Goal: Task Accomplishment & Management: Manage account settings

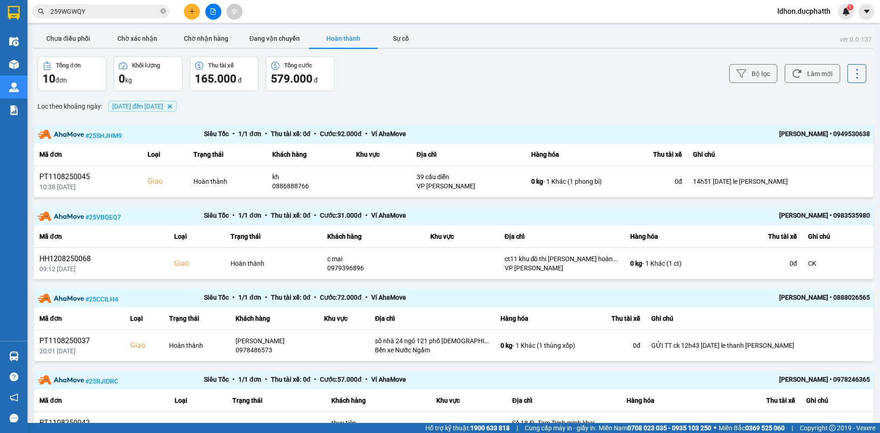
scroll to position [567, 0]
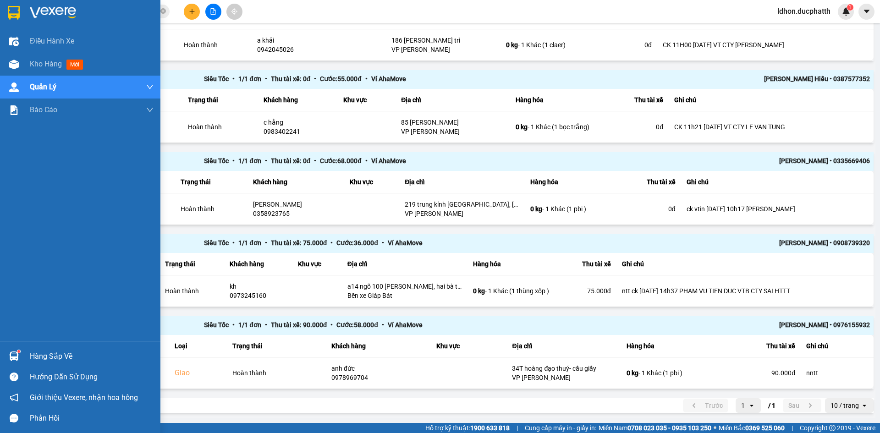
click at [33, 351] on div "Hàng sắp về" at bounding box center [92, 357] width 124 height 14
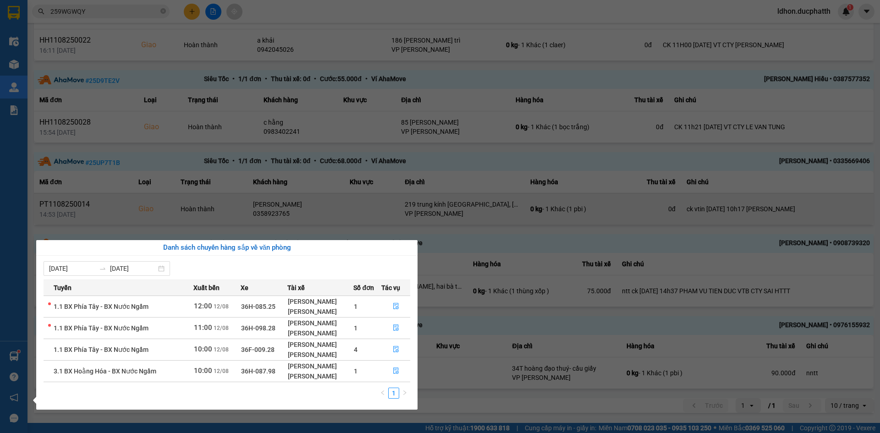
click at [258, 195] on section "Kết quả tìm kiếm ( 0 ) Bộ lọc No Data 259WGWQY ldhon.ducphatth 1 Điều hành xe K…" at bounding box center [440, 216] width 880 height 433
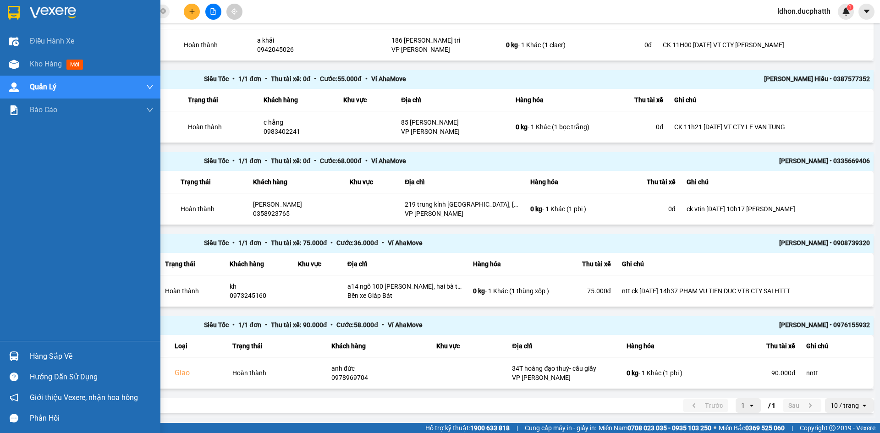
click at [21, 357] on div at bounding box center [14, 356] width 16 height 16
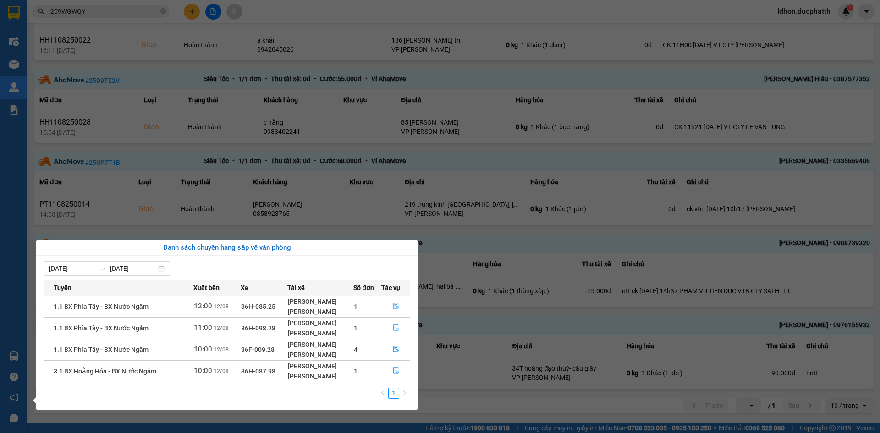
click at [396, 311] on button "button" at bounding box center [396, 306] width 28 height 15
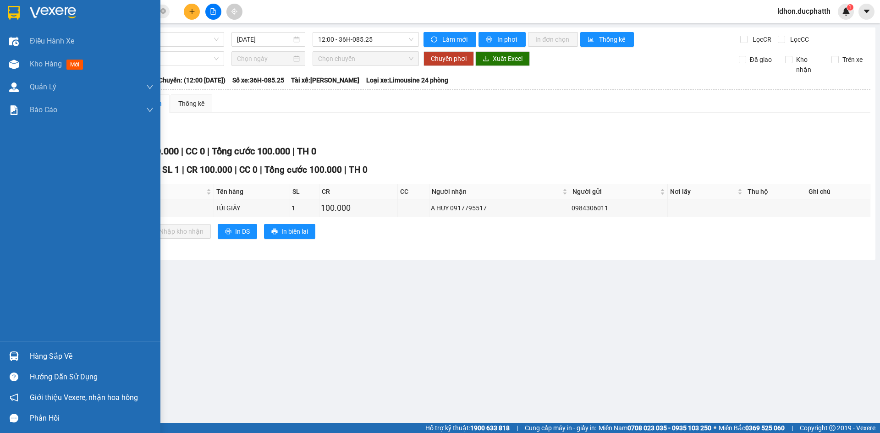
click at [7, 355] on div at bounding box center [14, 356] width 16 height 16
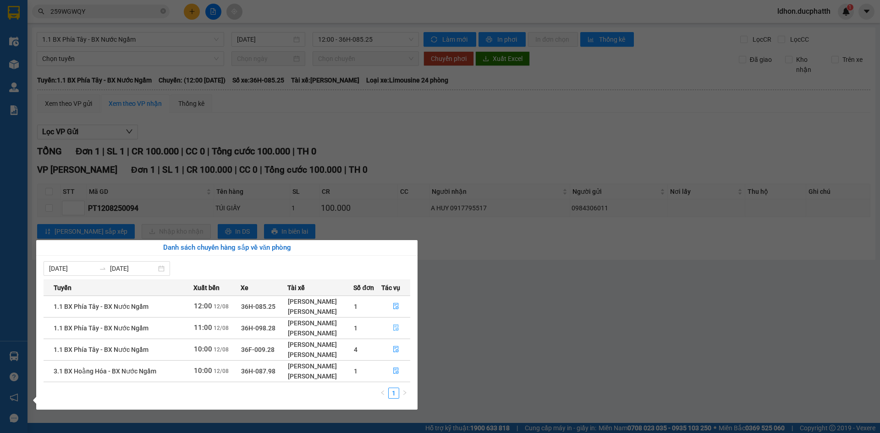
click at [400, 327] on button "button" at bounding box center [396, 328] width 28 height 15
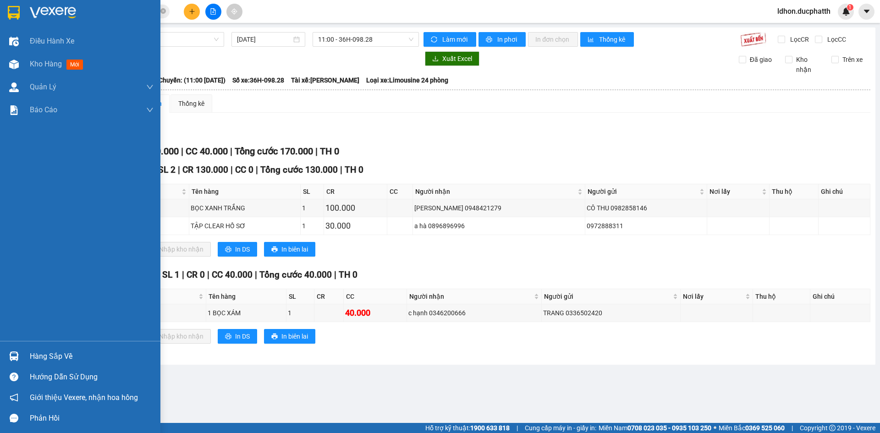
click at [15, 353] on img at bounding box center [14, 357] width 10 height 10
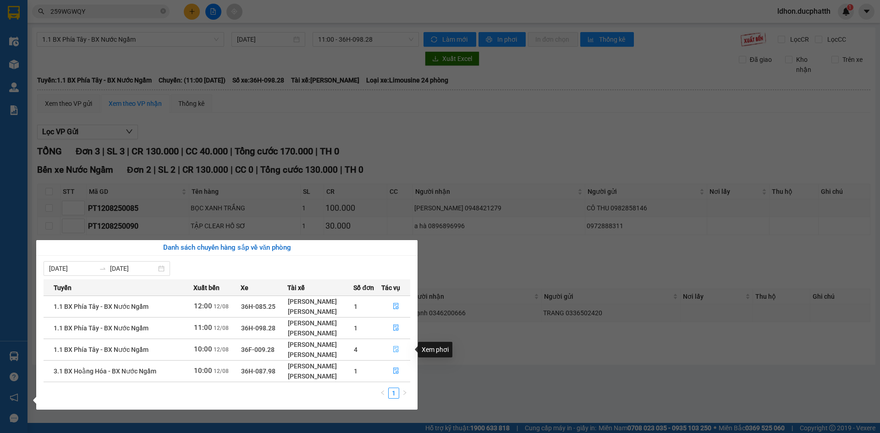
click at [395, 350] on icon "file-done" at bounding box center [396, 349] width 6 height 6
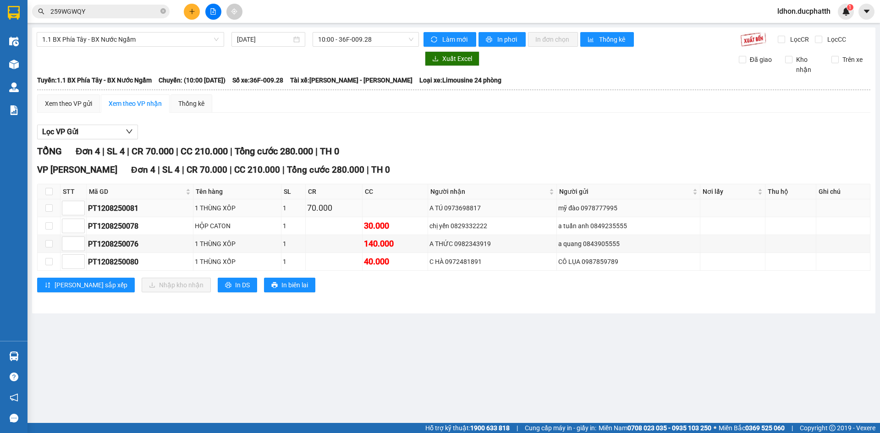
click at [446, 213] on div "A TÚ 0973698817" at bounding box center [492, 208] width 126 height 10
click at [448, 209] on div "A TÚ 0973698817" at bounding box center [492, 208] width 126 height 10
click at [119, 206] on div "PT1208250081" at bounding box center [140, 208] width 104 height 11
click at [173, 209] on div "PT1208250081" at bounding box center [140, 208] width 104 height 11
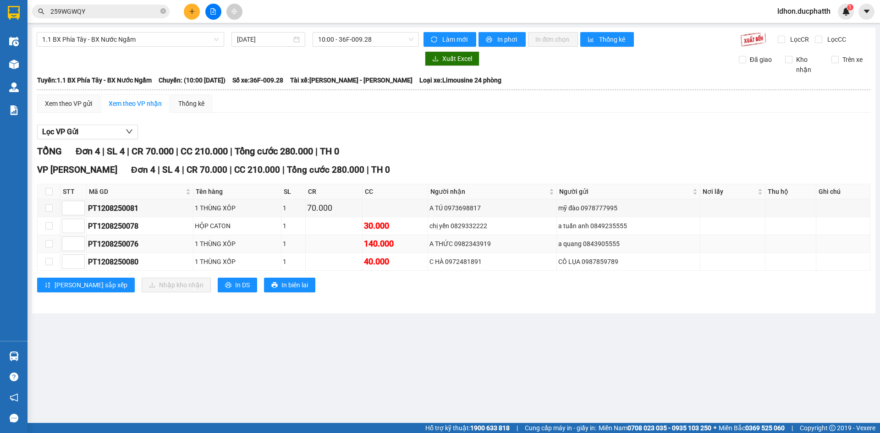
click at [129, 247] on div "PT1208250076" at bounding box center [140, 243] width 104 height 11
click at [129, 246] on div "PT1208250076" at bounding box center [140, 243] width 104 height 11
copy div "PT1208250076"
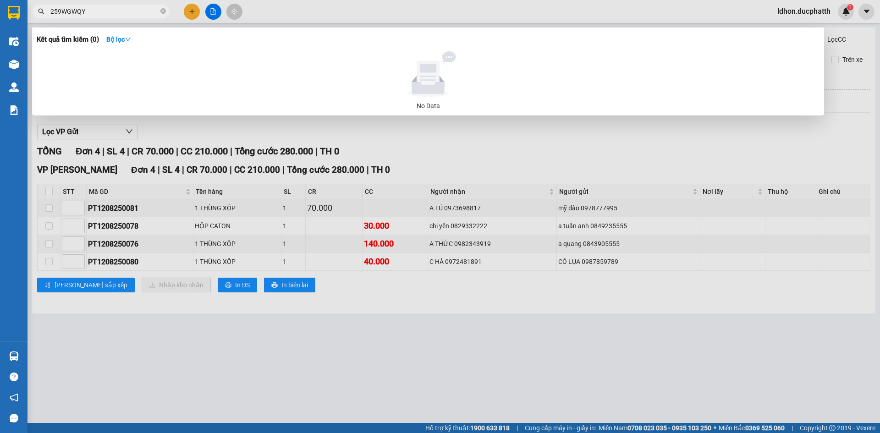
click at [105, 15] on input "259WGWQY" at bounding box center [104, 11] width 108 height 10
paste input "PT1208250076"
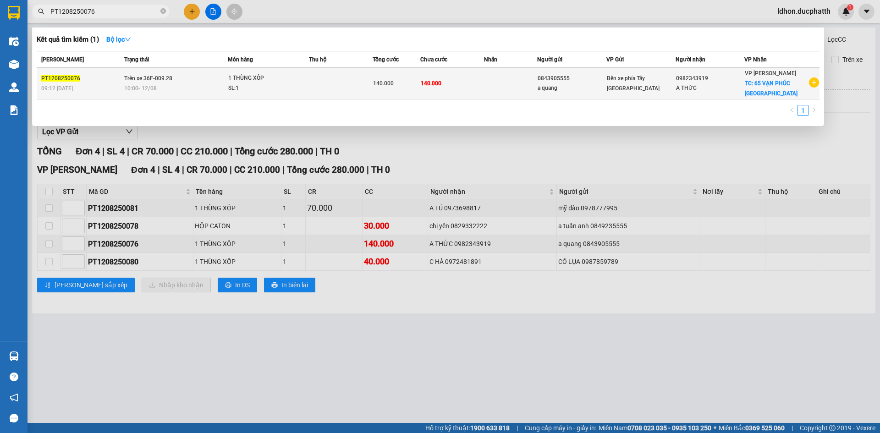
type input "PT1208250076"
click at [231, 81] on div "1 THÙNG XÔP" at bounding box center [262, 78] width 69 height 10
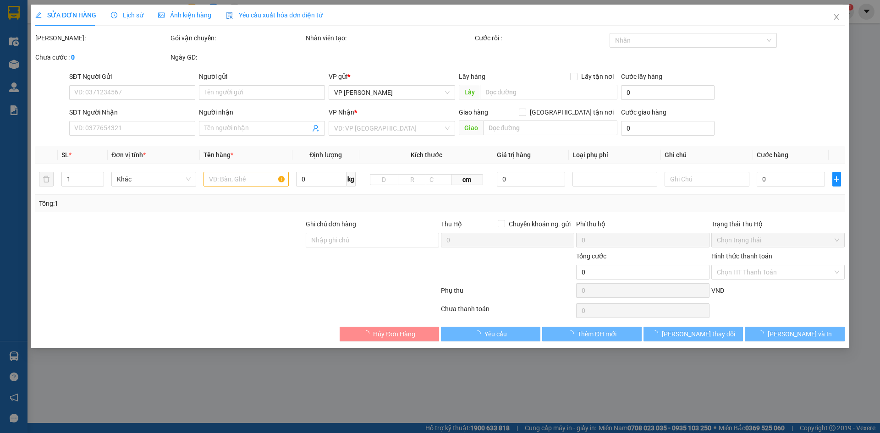
type input "0843905555"
type input "a quang"
type input "0982343919"
type input "A THỨC"
checkbox input "true"
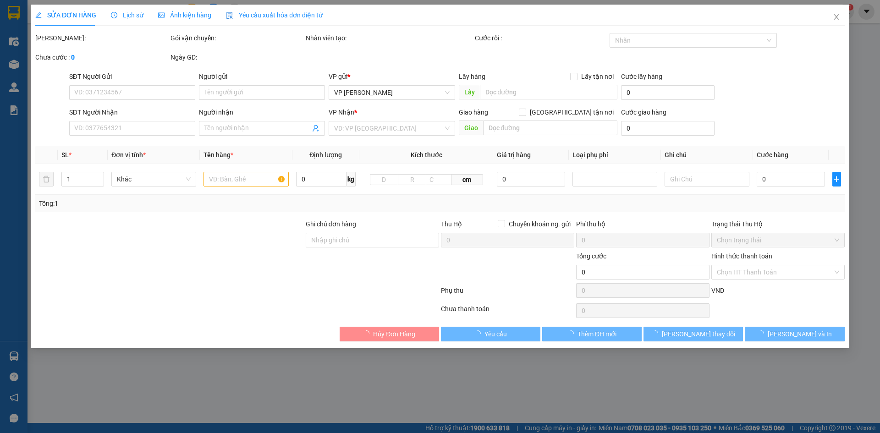
type input "65 VẠN PHÚC HÀ ĐÔNG"
type input "140.000"
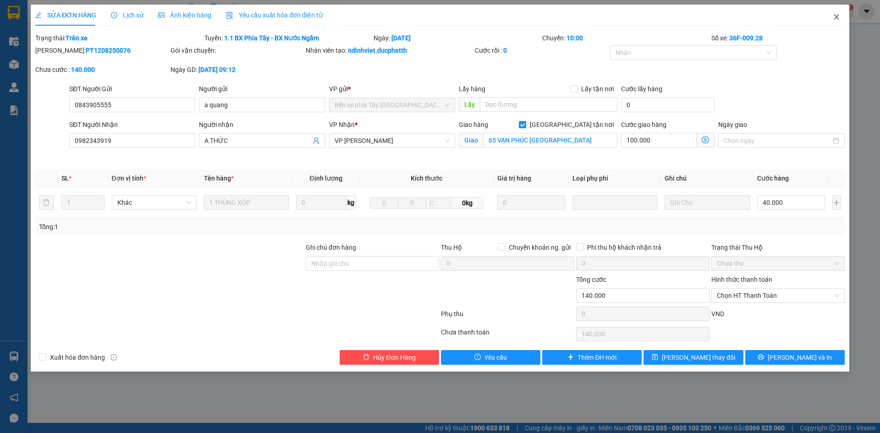
click at [834, 17] on icon "close" at bounding box center [836, 16] width 7 height 7
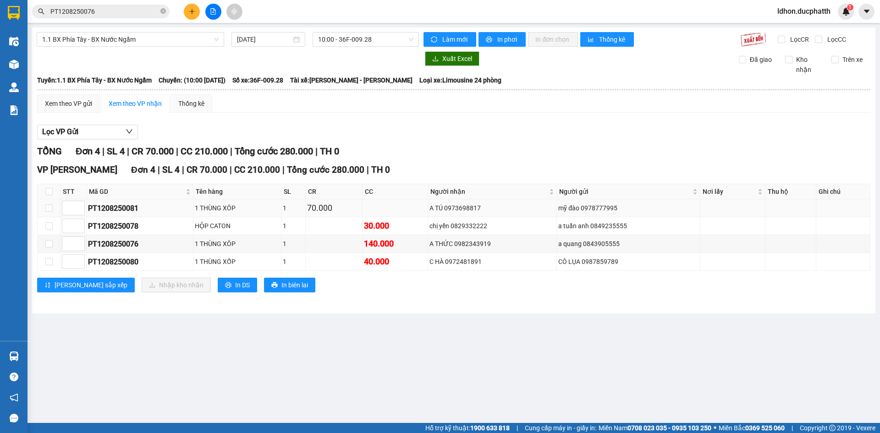
click at [131, 207] on div "PT1208250081" at bounding box center [140, 208] width 104 height 11
copy div "PT1208250081"
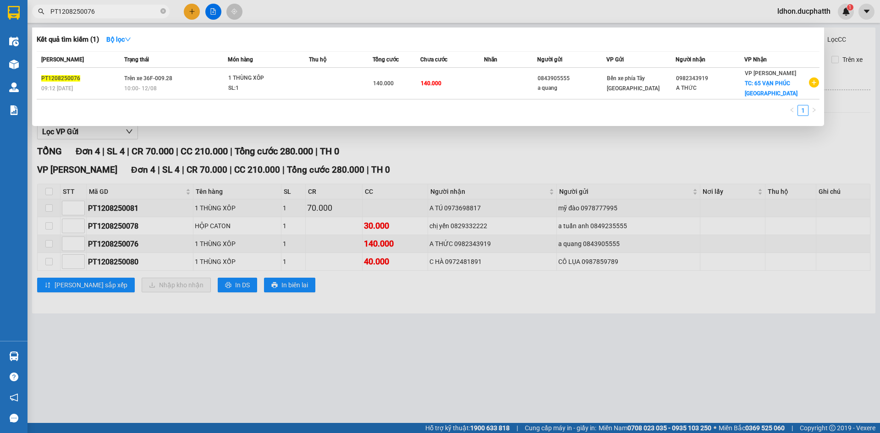
click at [111, 12] on input "PT1208250076" at bounding box center [104, 11] width 108 height 10
paste input "81"
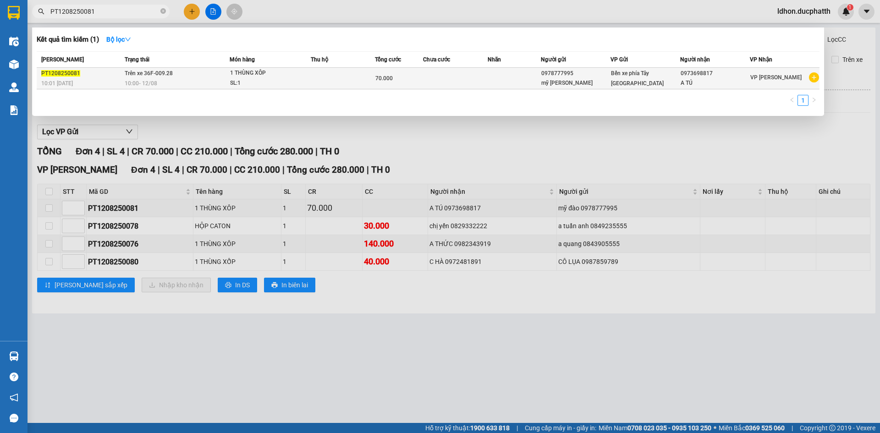
type input "PT1208250081"
click at [235, 81] on div "SL: 1" at bounding box center [264, 83] width 69 height 10
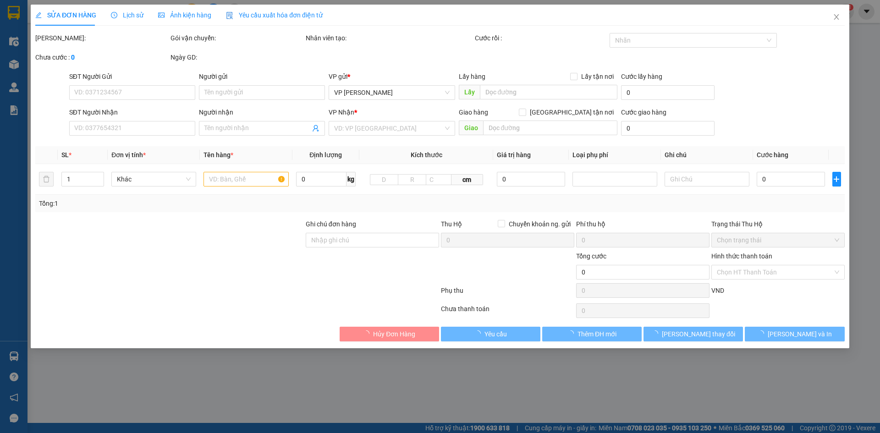
type input "0978777995"
type input "mỹ đào"
type input "0973698817"
type input "A TÚ"
type input "GỬI TT CK 10H01 12/8 PHẠM THANH MỸ VIETIN"
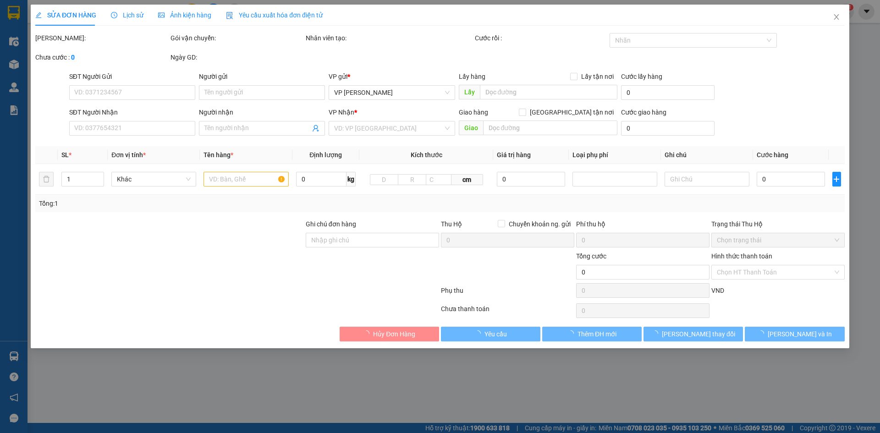
type input "70.000"
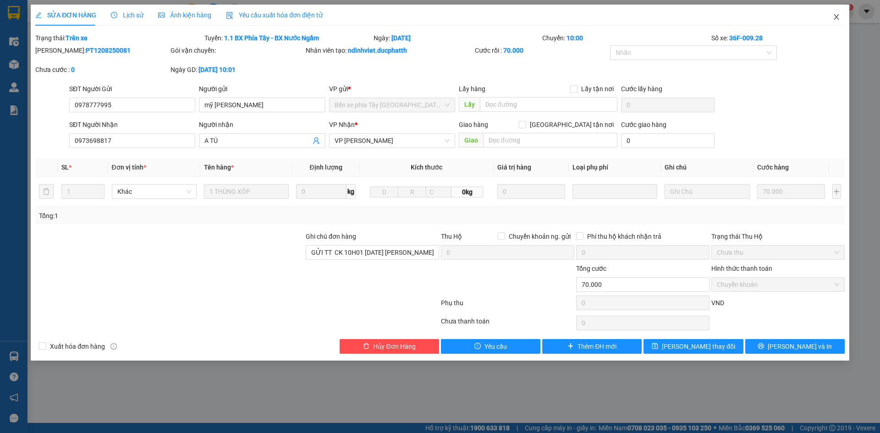
click at [837, 17] on icon "close" at bounding box center [836, 16] width 7 height 7
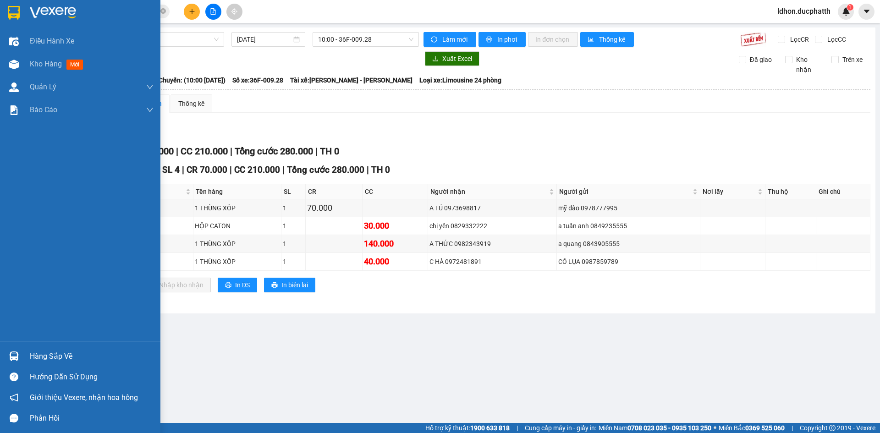
click at [10, 366] on div "Hàng sắp về" at bounding box center [80, 356] width 160 height 21
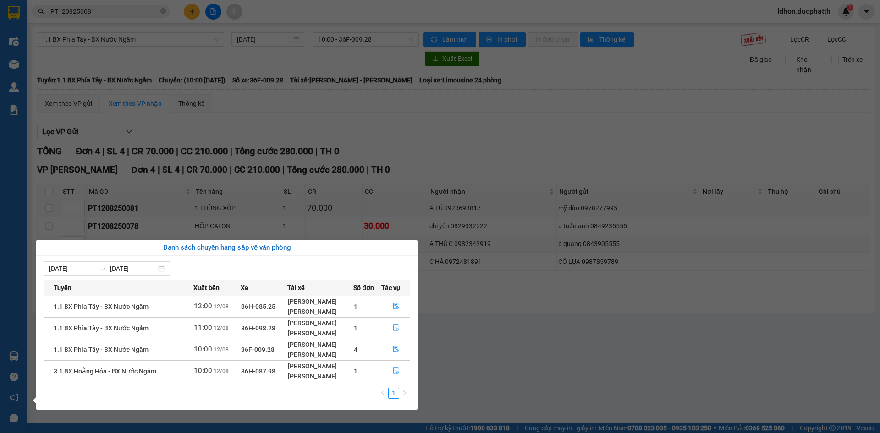
click at [5, 325] on div "Điều hành xe Kho hàng mới Quản Lý Quản lý thu hộ Quản lý chuyến Quản lý khách h…" at bounding box center [14, 216] width 28 height 433
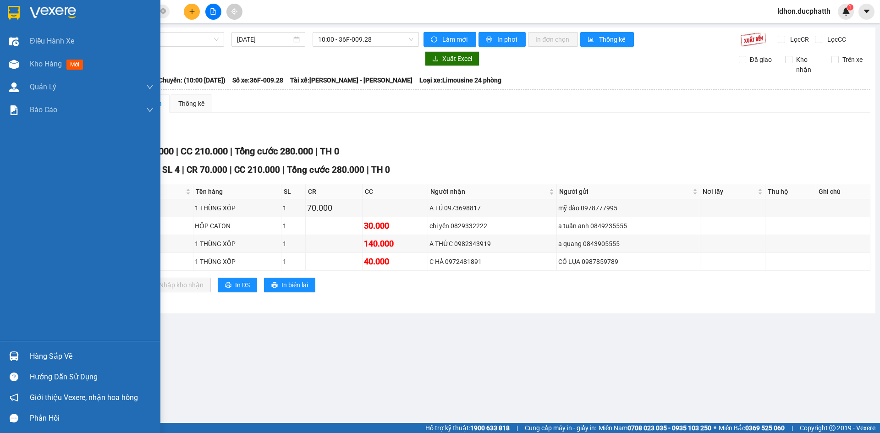
click at [13, 358] on img at bounding box center [14, 357] width 10 height 10
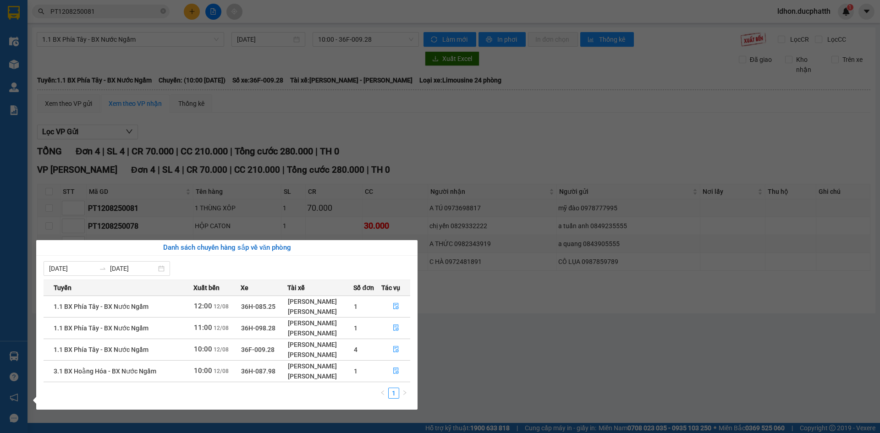
click at [505, 369] on section "Kết quả tìm kiếm ( 1 ) Bộ lọc Mã ĐH Trạng thái Món hàng Thu hộ Tổng cước Chưa c…" at bounding box center [440, 216] width 880 height 433
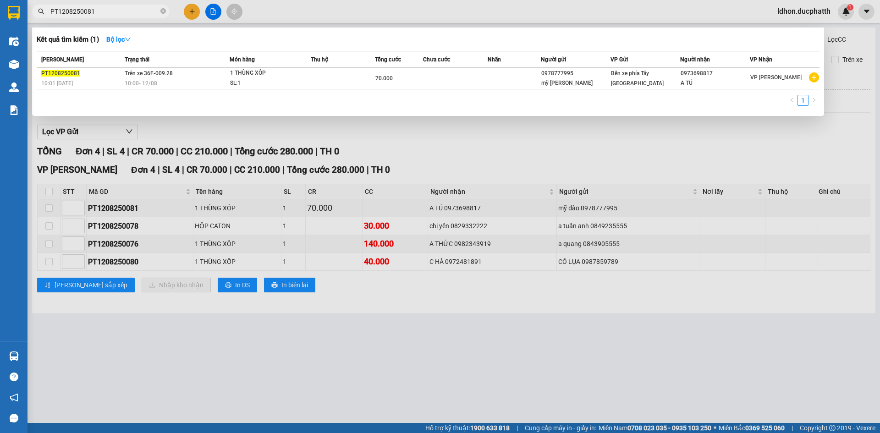
click at [103, 9] on input "PT1208250081" at bounding box center [104, 11] width 108 height 10
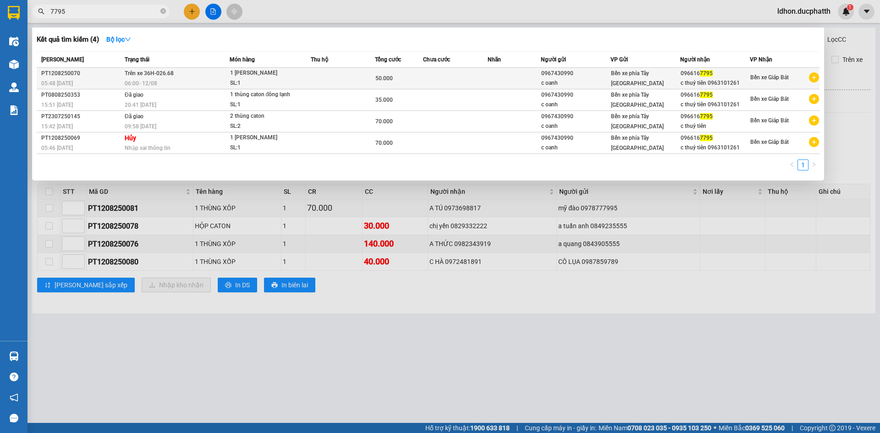
type input "7795"
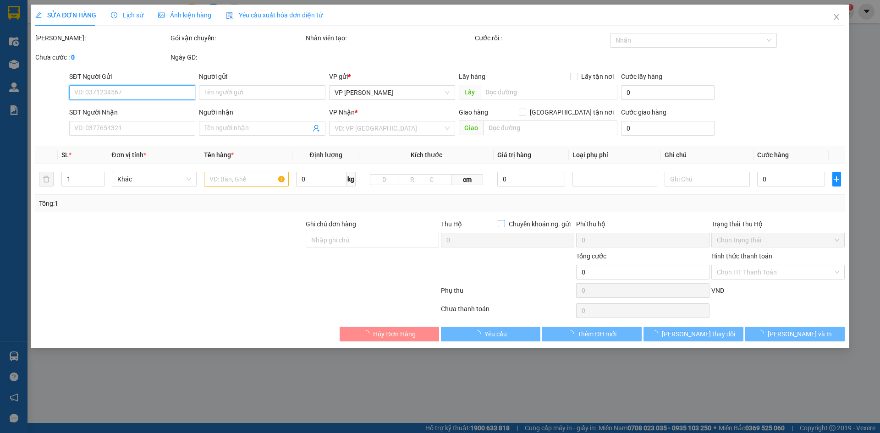
type input "0967430990"
type input "c oanh"
type input "0966167795"
type input "c thuỷ tiên 0963101261"
type input "CK 5:46 NGÀY 12/8 NDUNG PHAN HUU DUC VTB CTY"
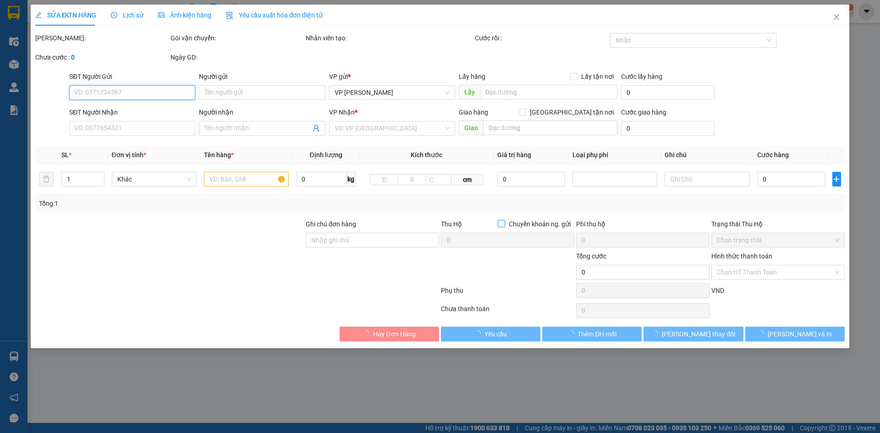
type input "50.000"
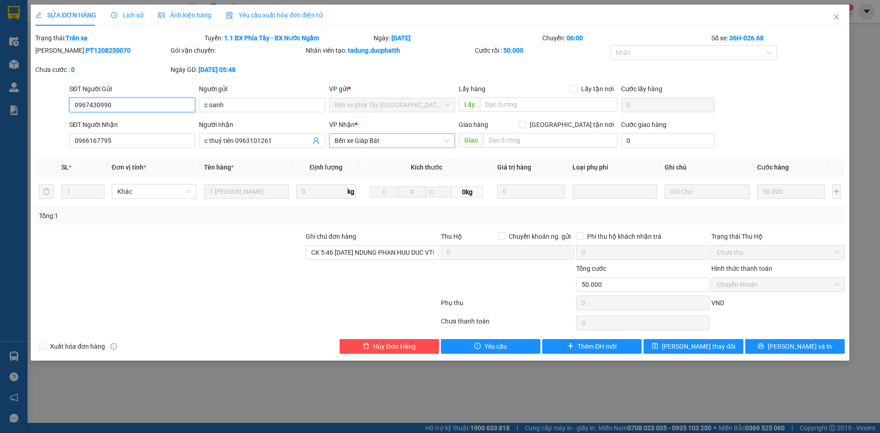
click at [383, 142] on span "Bến xe Giáp Bát" at bounding box center [392, 141] width 115 height 14
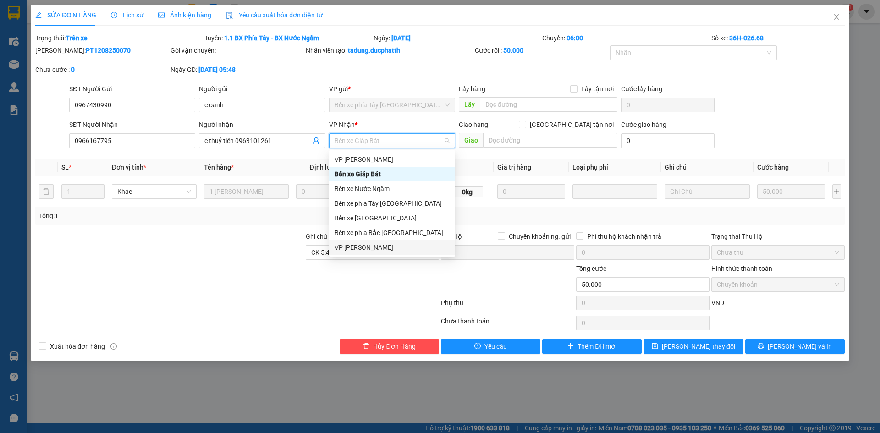
click at [368, 251] on div "VP [PERSON_NAME]" at bounding box center [392, 247] width 115 height 10
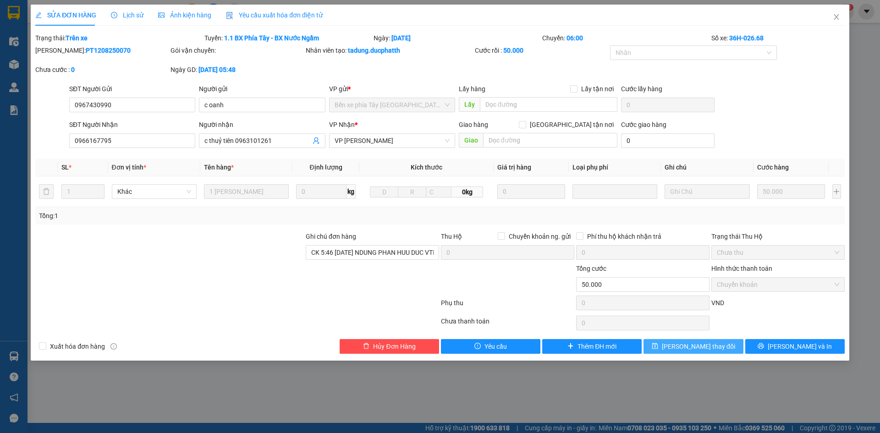
click at [688, 349] on span "Lưu thay đổi" at bounding box center [698, 346] width 73 height 10
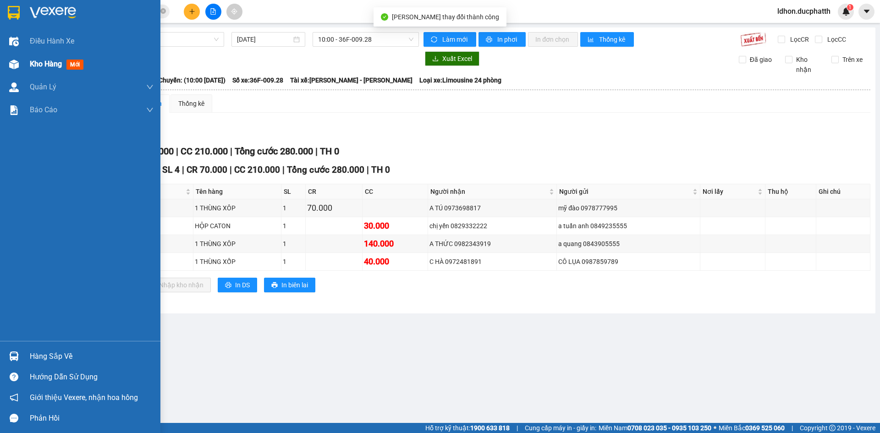
click at [23, 65] on div "Kho hàng mới" at bounding box center [80, 64] width 160 height 23
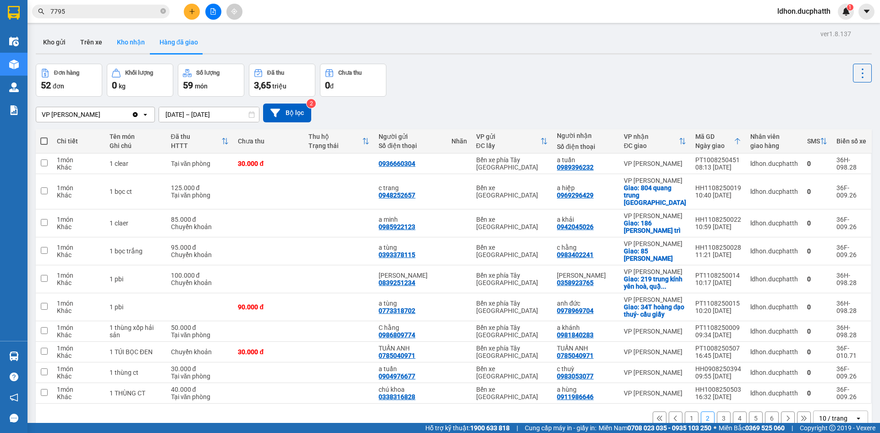
click at [116, 40] on button "Kho nhận" at bounding box center [131, 42] width 43 height 22
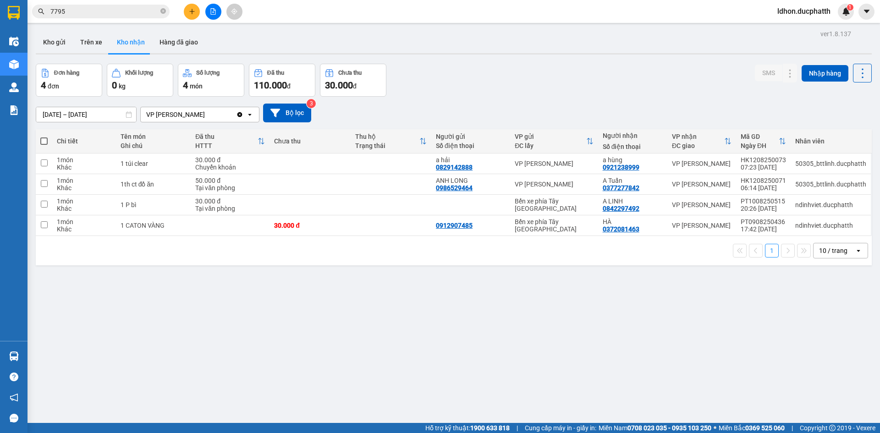
click at [228, 271] on div "ver 1.8.137 Kho gửi Trên xe Kho nhận Hàng đã giao Đơn hàng 4 đơn Khối lượng 0 k…" at bounding box center [453, 244] width 843 height 433
click at [103, 15] on input "7795" at bounding box center [104, 11] width 108 height 10
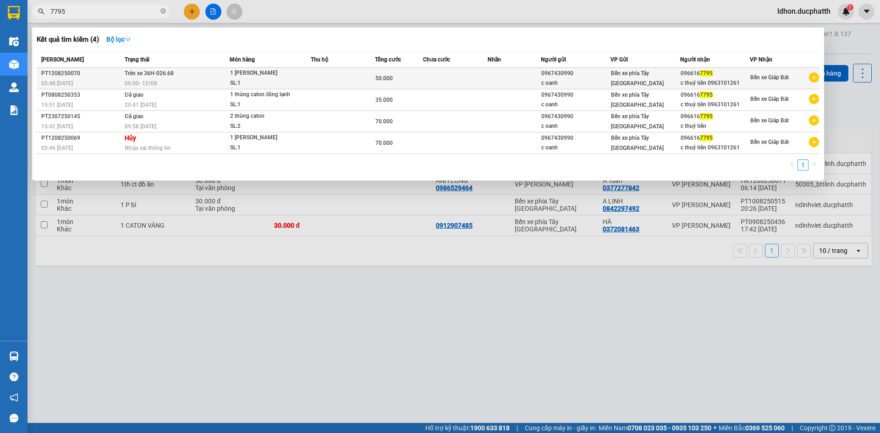
click at [179, 75] on td "Trên xe 36H-026.68 06:00 - 12/08" at bounding box center [175, 79] width 107 height 22
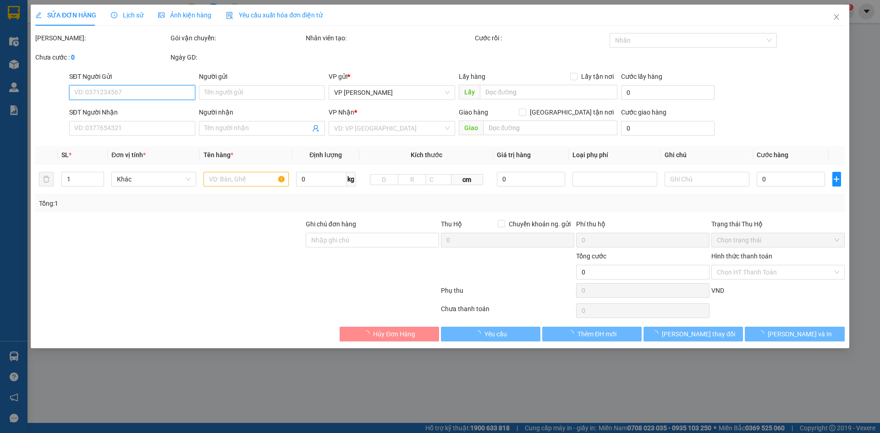
type input "0967430990"
type input "c oanh"
type input "0966167795"
type input "c thuỷ tiên 0963101261"
type input "CK 5:46 NGÀY 12/8 NDUNG PHAN HUU DUC VTB CTY"
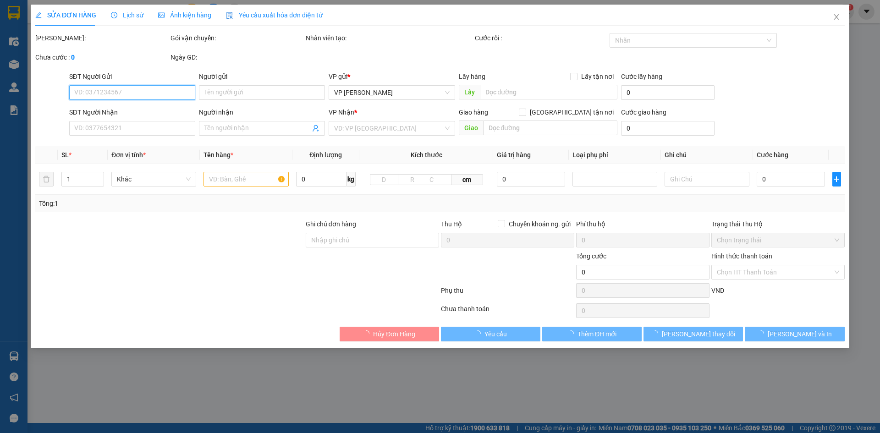
type input "50.000"
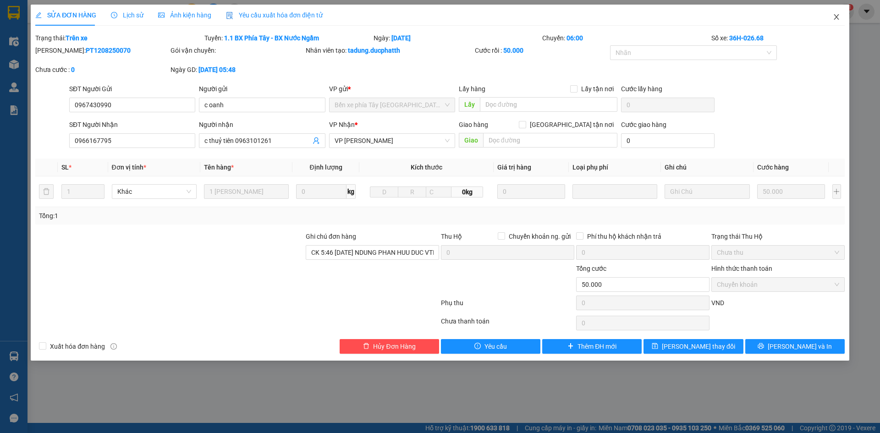
click at [834, 20] on icon "close" at bounding box center [836, 16] width 7 height 7
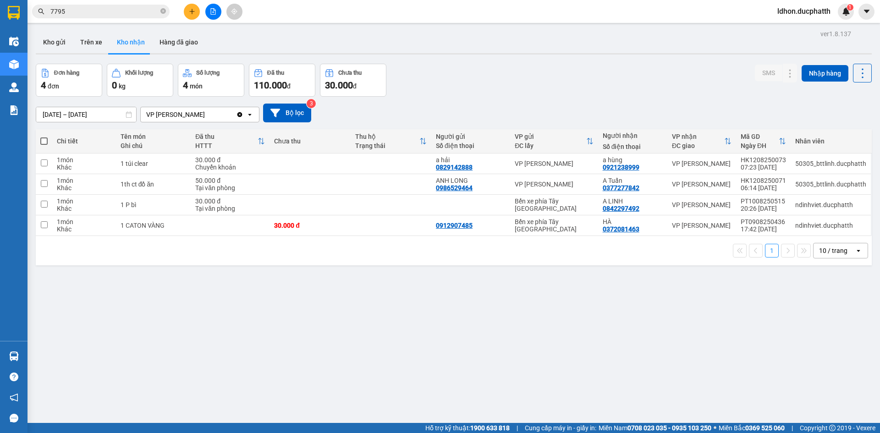
click at [78, 12] on input "7795" at bounding box center [104, 11] width 108 height 10
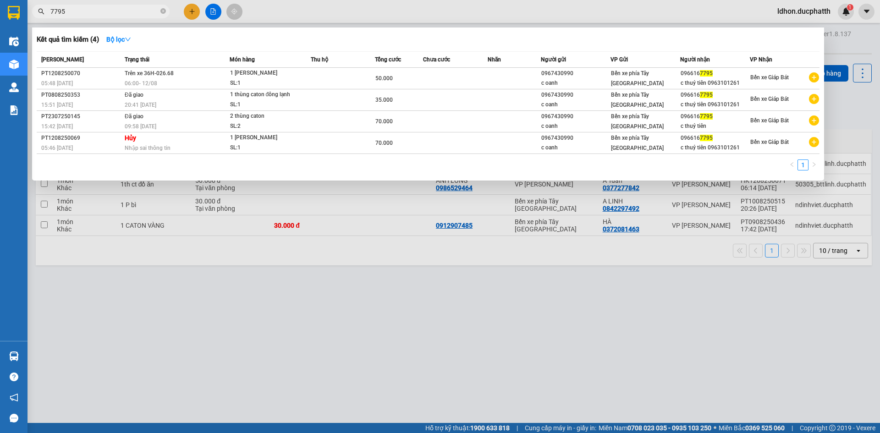
click at [78, 12] on input "7795" at bounding box center [104, 11] width 108 height 10
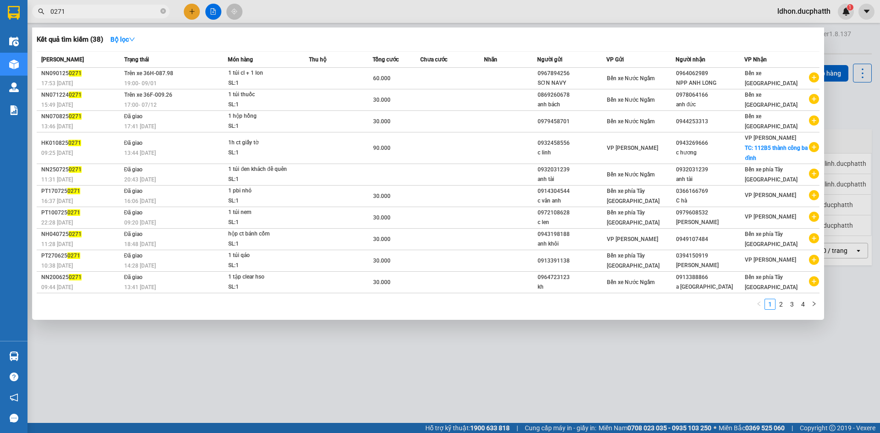
type input "0271"
click at [284, 380] on div at bounding box center [440, 216] width 880 height 433
click at [80, 11] on input "0271" at bounding box center [104, 11] width 108 height 10
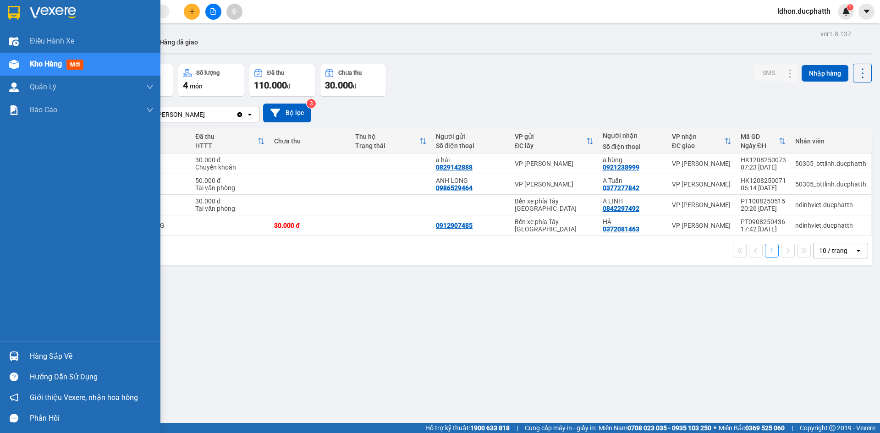
click at [23, 360] on div "Hàng sắp về" at bounding box center [80, 356] width 160 height 21
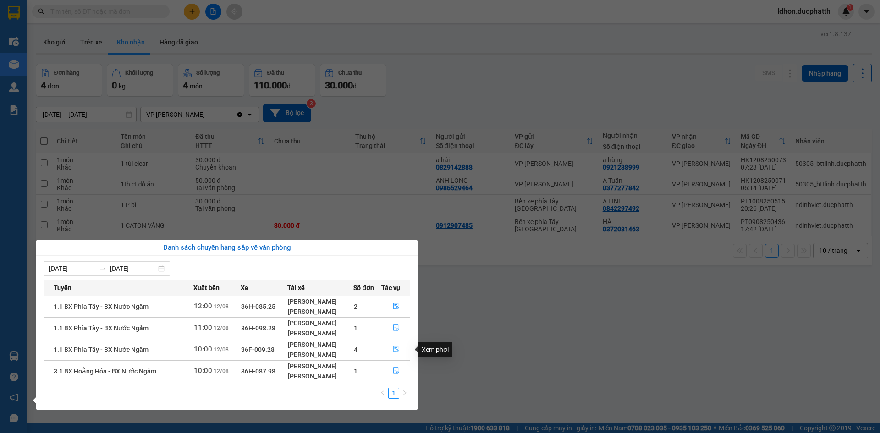
click at [392, 348] on button "button" at bounding box center [396, 349] width 28 height 15
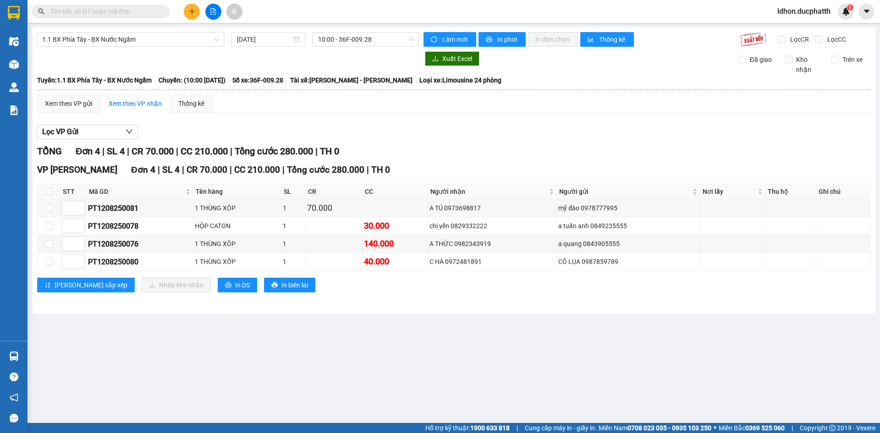
click at [215, 62] on div at bounding box center [228, 58] width 382 height 15
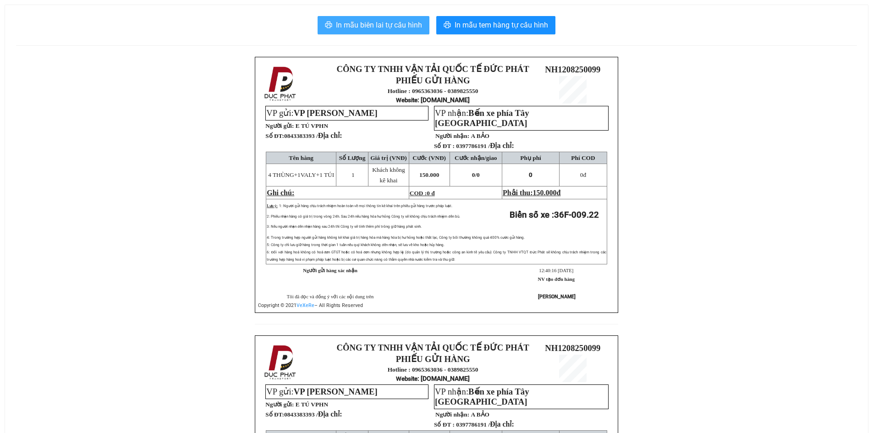
drag, startPoint x: 381, startPoint y: 21, endPoint x: 377, endPoint y: 17, distance: 5.5
click at [381, 22] on span "In mẫu biên lai tự cấu hình" at bounding box center [379, 24] width 86 height 11
click at [395, 28] on span "In mẫu biên lai tự cấu hình" at bounding box center [379, 24] width 86 height 11
click at [410, 29] on span "In mẫu biên lai tự cấu hình" at bounding box center [379, 24] width 86 height 11
click at [78, 254] on div "CÔNG TY TNHH VẬN TẢI QUỐC TẾ ĐỨC PHÁT PHIẾU GỬI HÀNG Hotline : 0965363036 - 038…" at bounding box center [436, 335] width 841 height 557
